Goal: Complete application form: Complete application form

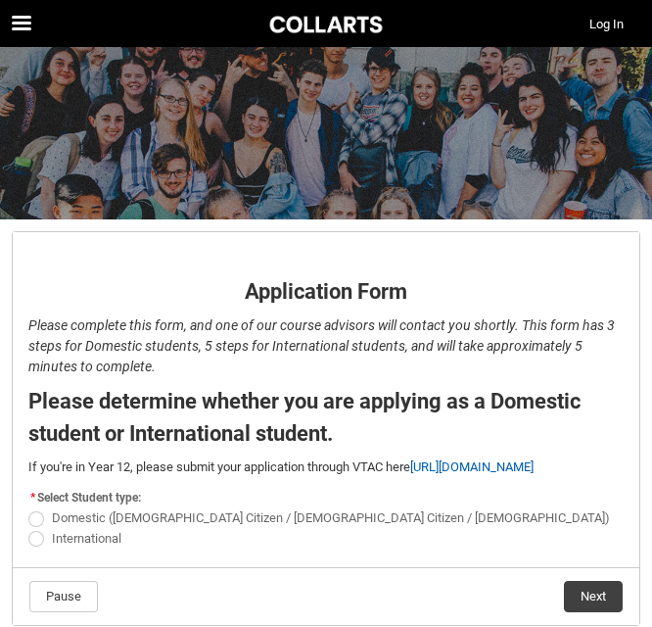
scroll to position [90, 0]
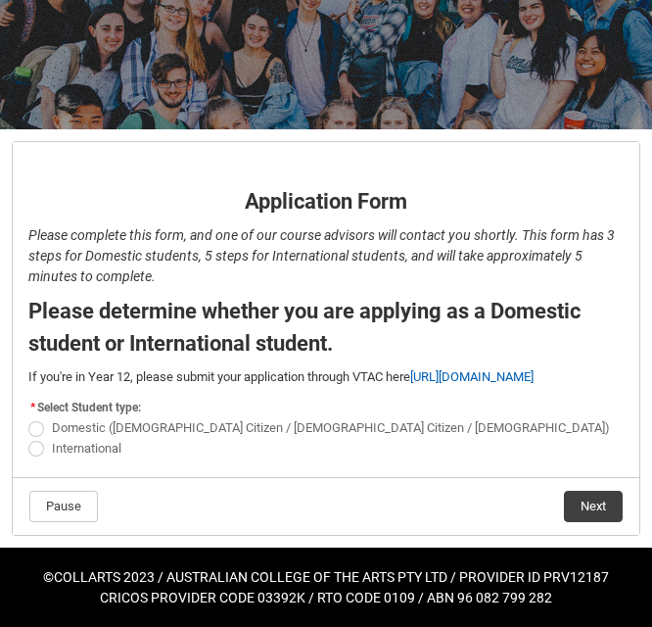
click at [35, 424] on span "REDU_Application_Form_for_Applicant flow" at bounding box center [36, 429] width 16 height 16
click at [28, 418] on input "Domestic ([DEMOGRAPHIC_DATA] Citizen / [DEMOGRAPHIC_DATA] Citizen / [DEMOGRAPHI…" at bounding box center [27, 417] width 1 height 1
radio input "true"
click at [587, 500] on button "Next" at bounding box center [593, 505] width 59 height 31
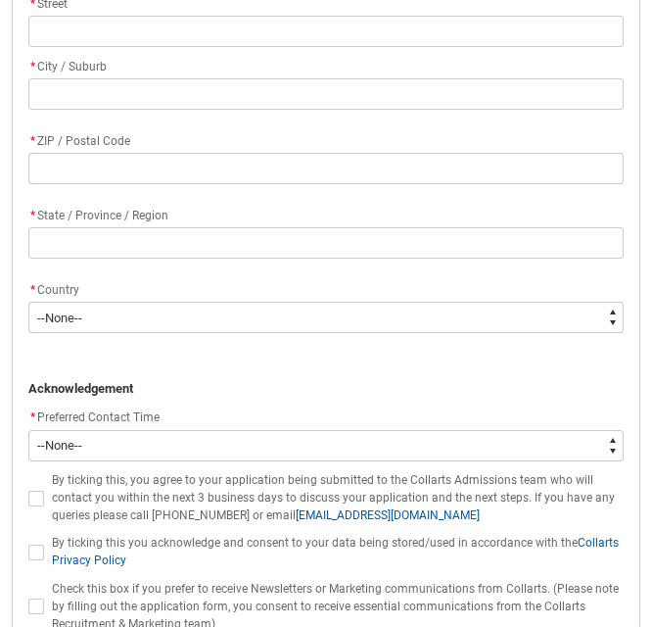
scroll to position [1627, 0]
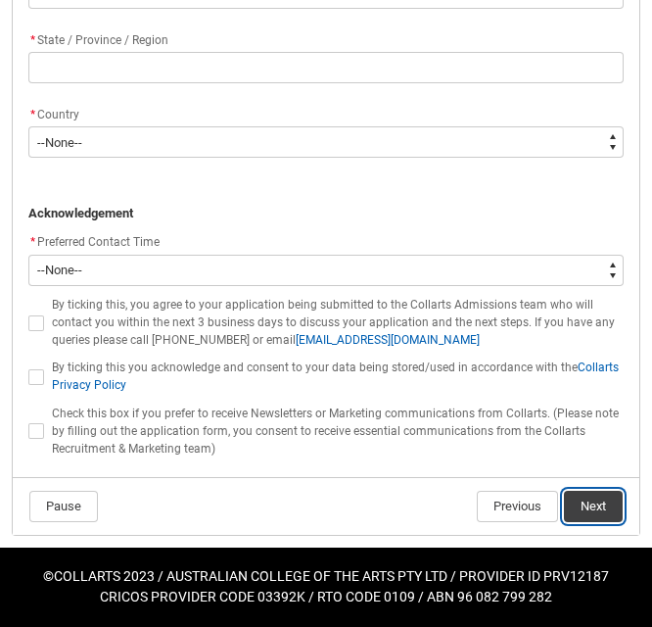
click at [598, 499] on button "Next" at bounding box center [593, 505] width 59 height 31
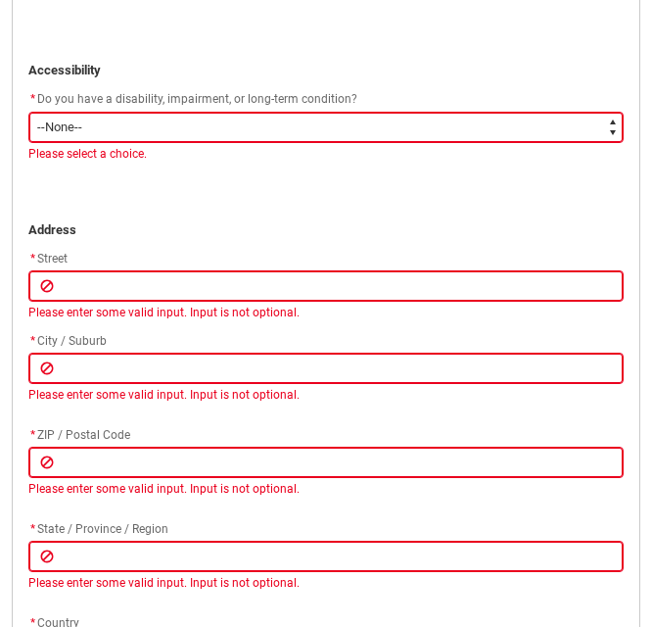
scroll to position [1425, 0]
